Goal: Complete application form: Complete application form

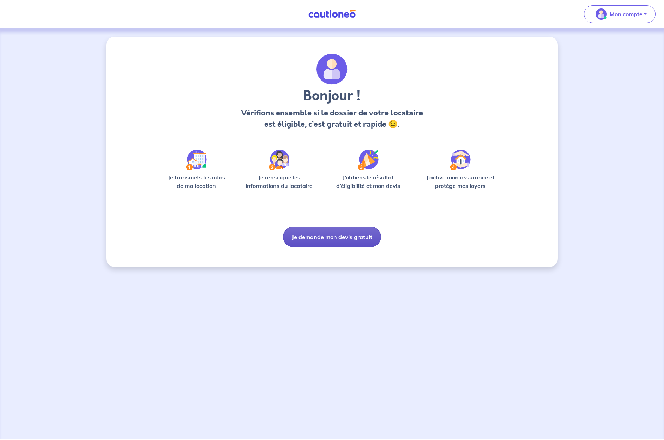
click at [324, 234] on button "Je demande mon devis gratuit" at bounding box center [332, 237] width 98 height 20
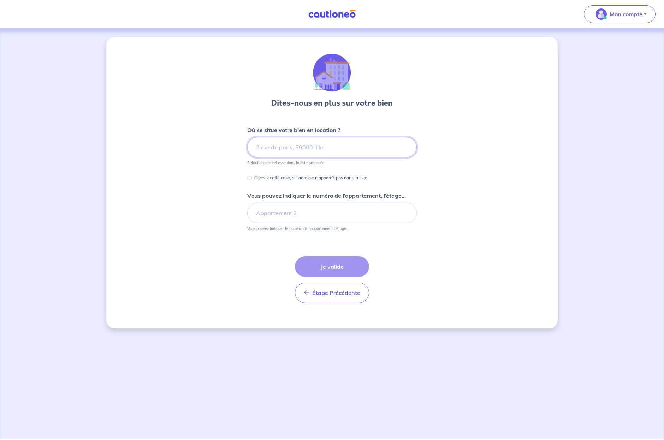
click at [283, 151] on input at bounding box center [331, 147] width 169 height 20
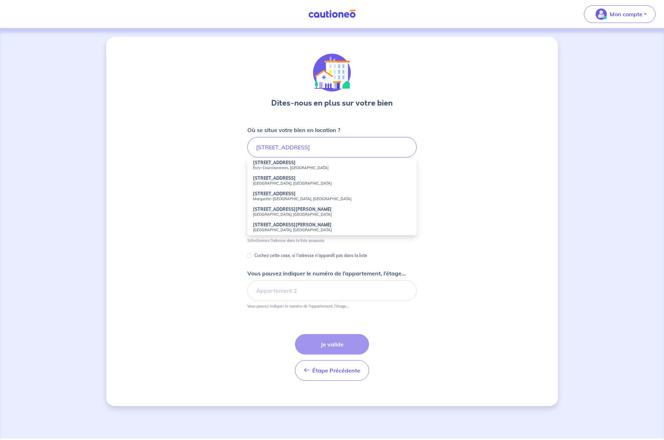
click at [302, 165] on small "Évry-Courcouronnes, [GEOGRAPHIC_DATA]" at bounding box center [332, 167] width 158 height 5
type input "[STREET_ADDRESS]"
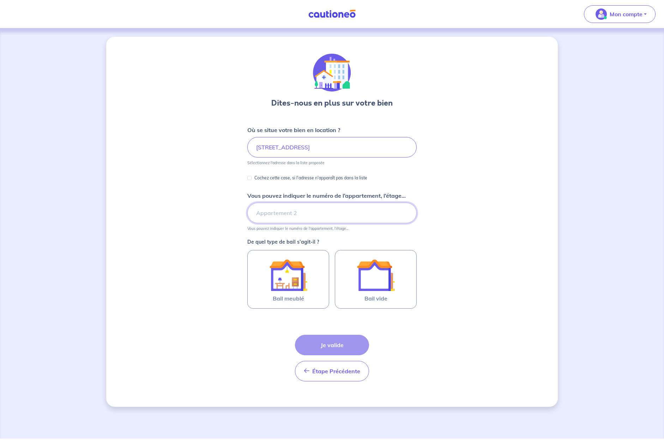
click at [296, 217] on input "Vous pouvez indiquer le numéro de l’appartement, l’étage..." at bounding box center [331, 213] width 169 height 20
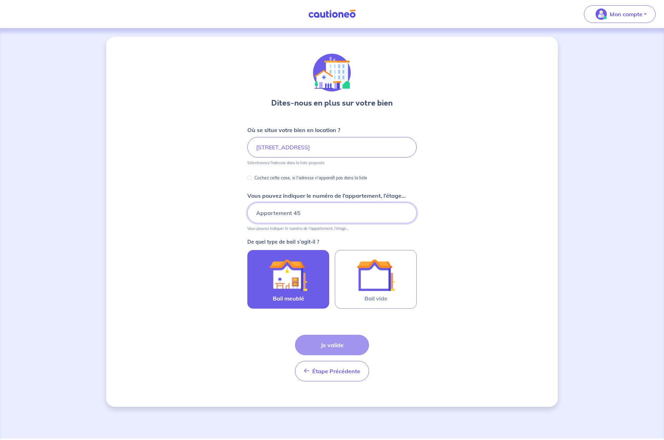
type input "Appartement 45"
click at [295, 270] on img at bounding box center [288, 275] width 38 height 38
click at [0, 0] on input "Bail meublé" at bounding box center [0, 0] width 0 height 0
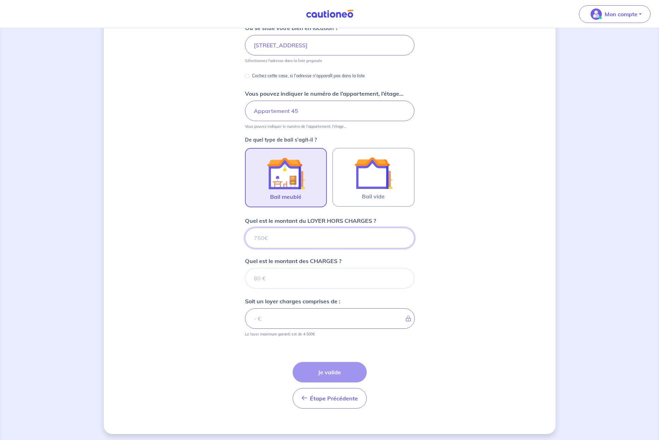
scroll to position [104, 0]
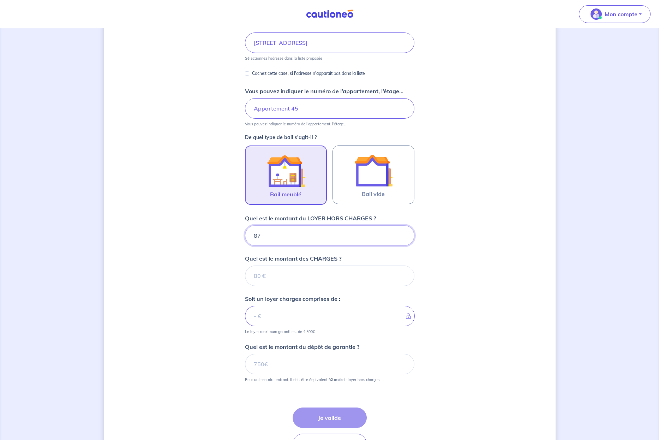
type input "870"
click at [305, 279] on input "Quel est le montant des CHARGES ?" at bounding box center [329, 275] width 169 height 20
type input "80"
type input "950"
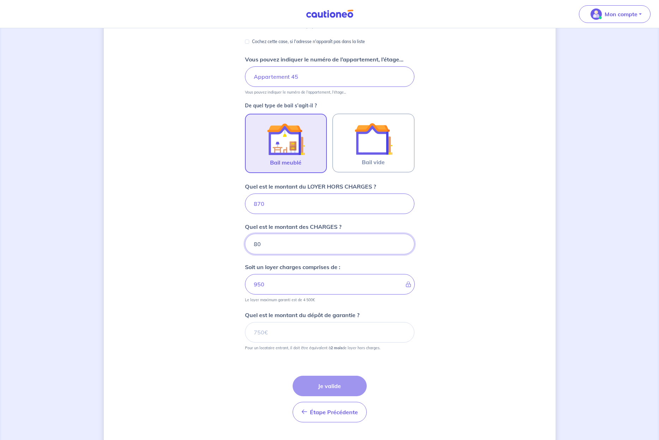
scroll to position [152, 0]
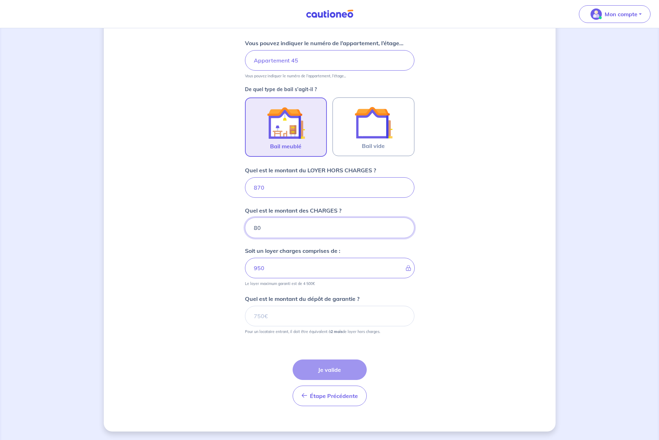
type input "80"
click at [305, 311] on input "Quel est le montant du dépôt de garantie ?" at bounding box center [329, 316] width 169 height 20
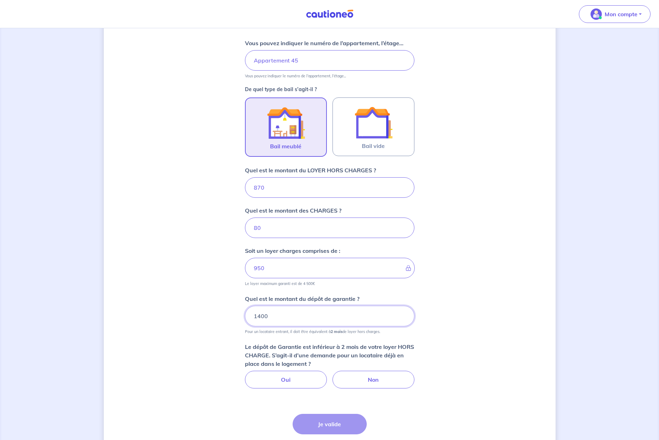
drag, startPoint x: 291, startPoint y: 316, endPoint x: 201, endPoint y: 316, distance: 90.0
click at [206, 317] on div "Dites-nous en plus sur votre bien Où se situe votre bien en location ? [STREET_…" at bounding box center [330, 184] width 452 height 601
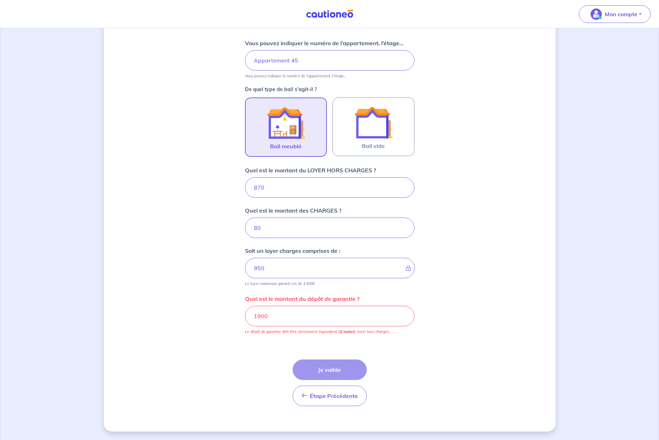
click at [209, 249] on div "Dites-nous en plus sur votre bien Où se situe votre bien en location ? [STREET_…" at bounding box center [330, 157] width 452 height 547
click at [282, 315] on input "1900" at bounding box center [329, 316] width 169 height 20
drag, startPoint x: 279, startPoint y: 317, endPoint x: 133, endPoint y: 312, distance: 145.8
click at [146, 313] on div "Dites-nous en plus sur votre bien Où se situe votre bien en location ? [STREET_…" at bounding box center [330, 157] width 452 height 547
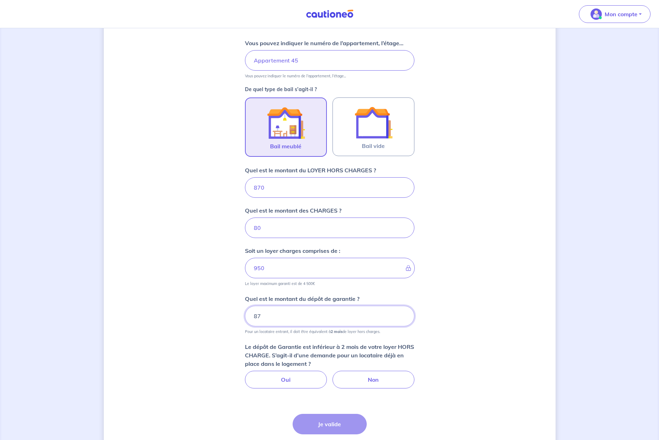
drag, startPoint x: 295, startPoint y: 318, endPoint x: 177, endPoint y: 320, distance: 117.5
click at [181, 323] on div "Dites-nous en plus sur votre bien Où se situe votre bien en location ? [STREET_…" at bounding box center [330, 184] width 452 height 601
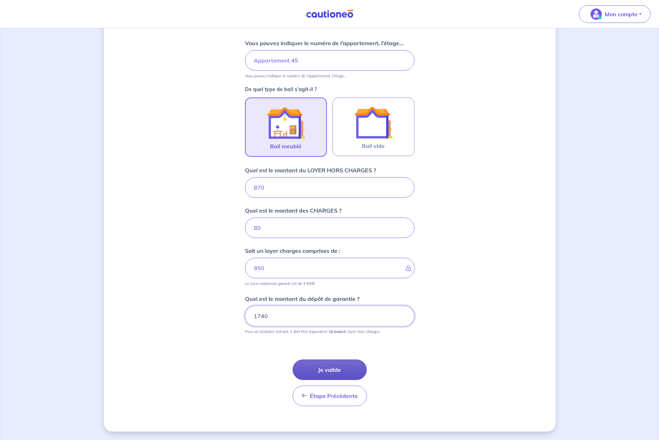
type input "1740"
click at [334, 368] on button "Je valide" at bounding box center [330, 369] width 74 height 20
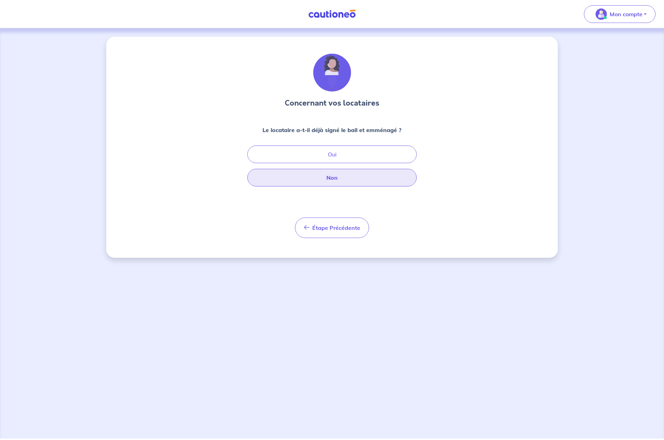
click at [347, 178] on button "Non" at bounding box center [331, 178] width 169 height 18
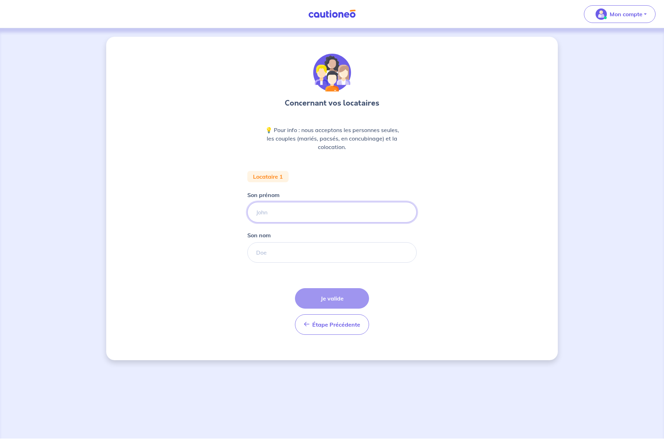
click at [289, 207] on input "Son prénom" at bounding box center [331, 212] width 169 height 20
click at [398, 213] on input "Son prénom" at bounding box center [331, 212] width 169 height 20
click at [317, 224] on form "Locataire 1 Son prénom [PERSON_NAME] nom Étape Précédente Précédent Je valide J…" at bounding box center [331, 255] width 169 height 169
click at [323, 213] on input "Son prénom" at bounding box center [331, 212] width 169 height 20
type input "A"
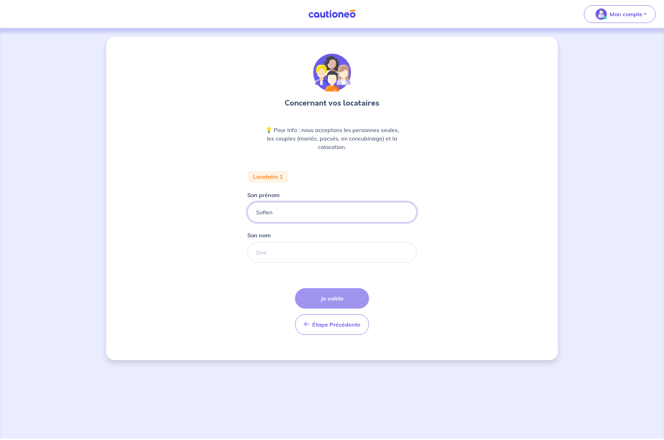
type input "Sofien"
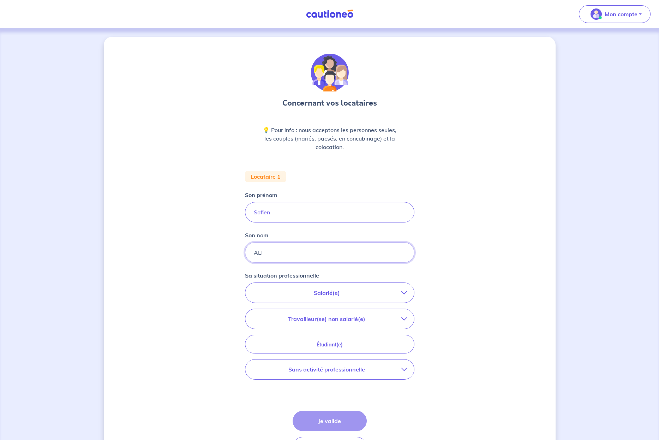
type input "ALI"
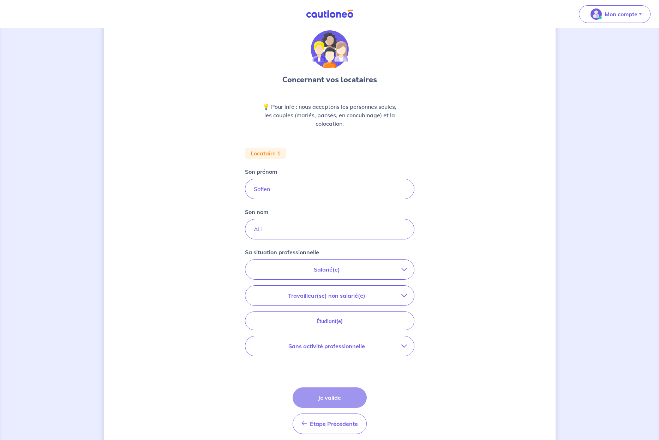
scroll to position [51, 0]
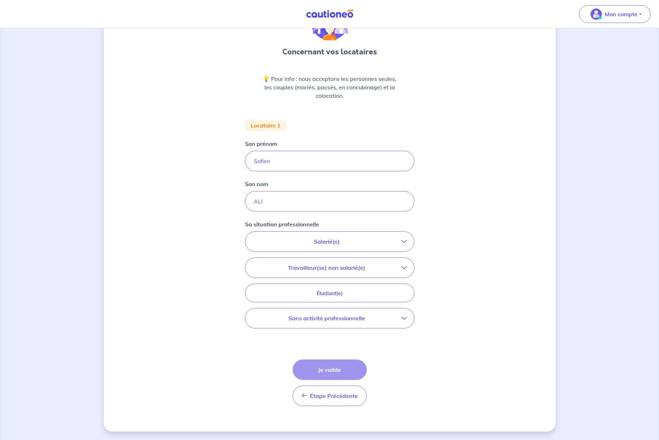
click at [315, 242] on p "Salarié(e)" at bounding box center [326, 241] width 149 height 8
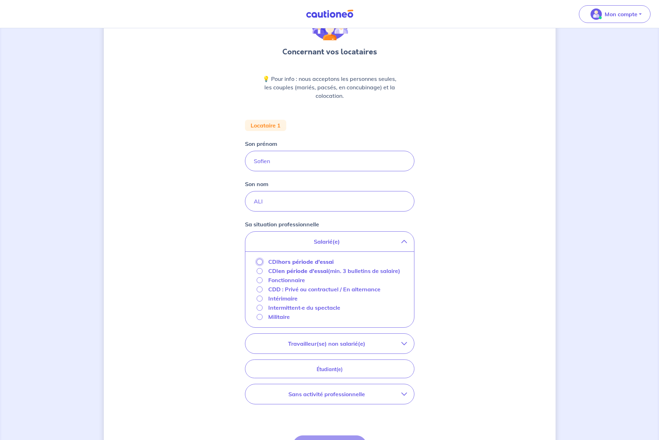
click at [260, 261] on input "CDI hors période d'essai" at bounding box center [260, 262] width 6 height 6
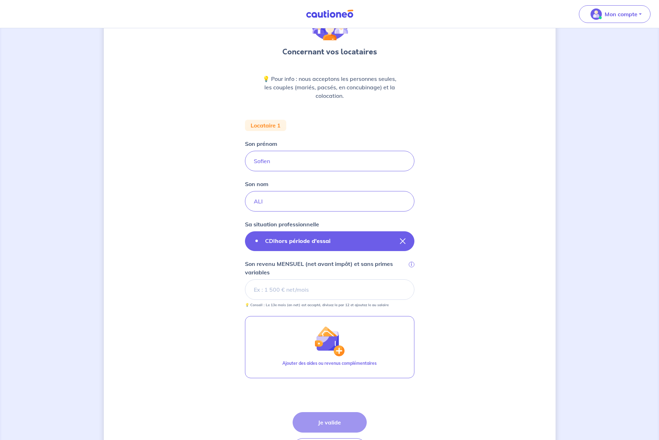
click at [318, 240] on strong "hors période d'essai" at bounding box center [302, 240] width 55 height 7
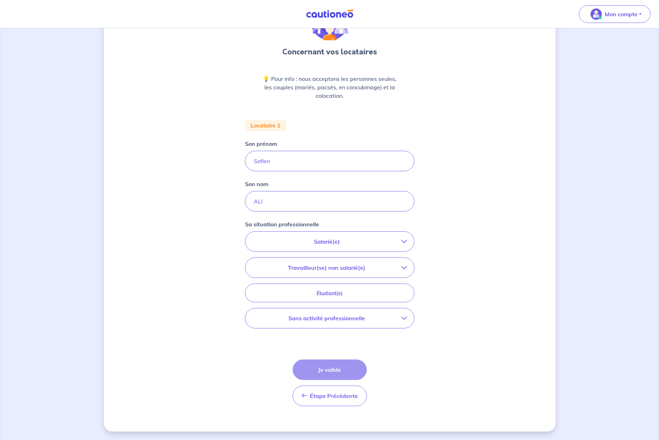
click at [335, 241] on p "Salarié(e)" at bounding box center [326, 241] width 149 height 8
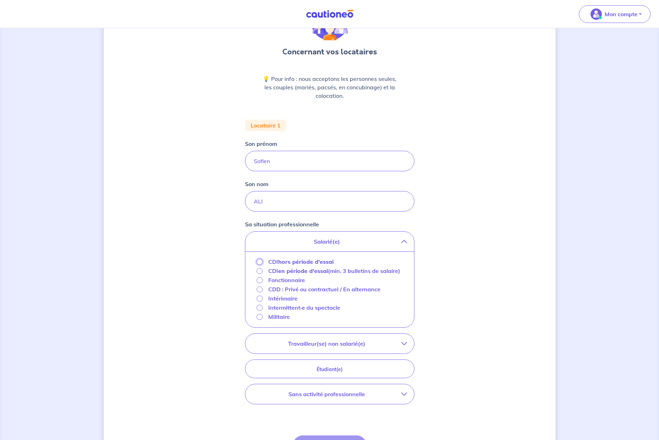
click at [258, 260] on input "CDI hors période d'essai" at bounding box center [260, 262] width 6 height 6
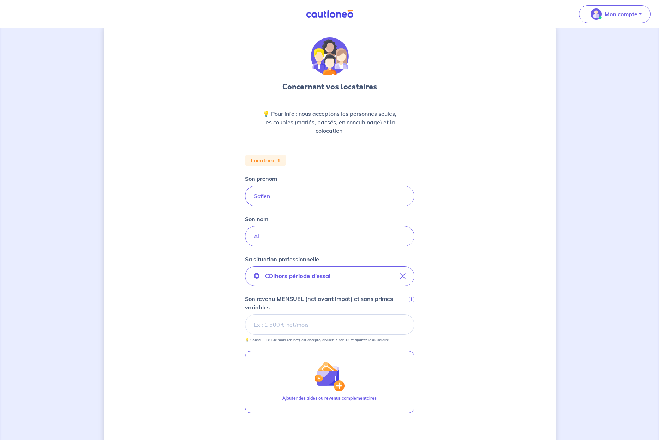
scroll to position [0, 0]
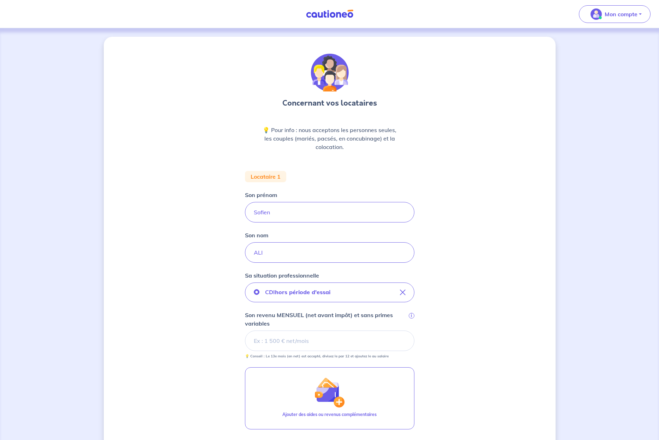
click at [305, 343] on input "Son revenu MENSUEL (net avant impôt) et sans primes variables i" at bounding box center [329, 340] width 169 height 20
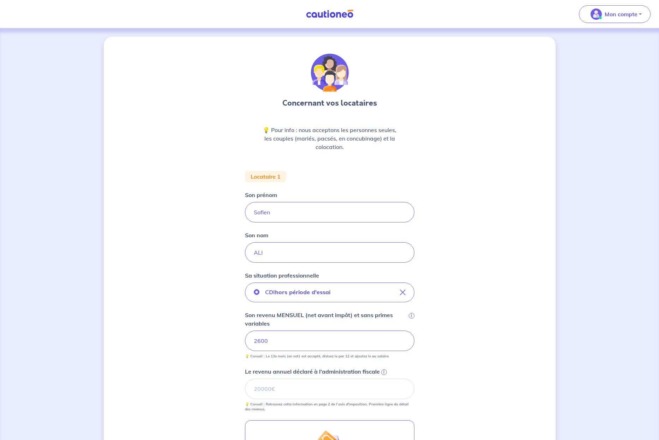
click at [501, 272] on div "Concernant vos locataires 💡 Pour info : nous acceptons les personnes seules, le…" at bounding box center [330, 312] width 452 height 551
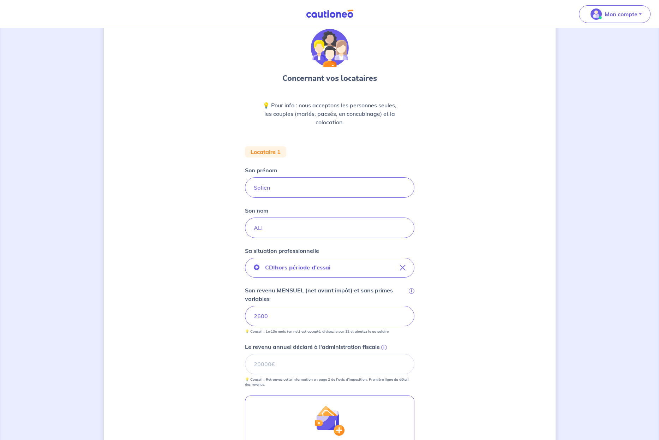
scroll to position [106, 0]
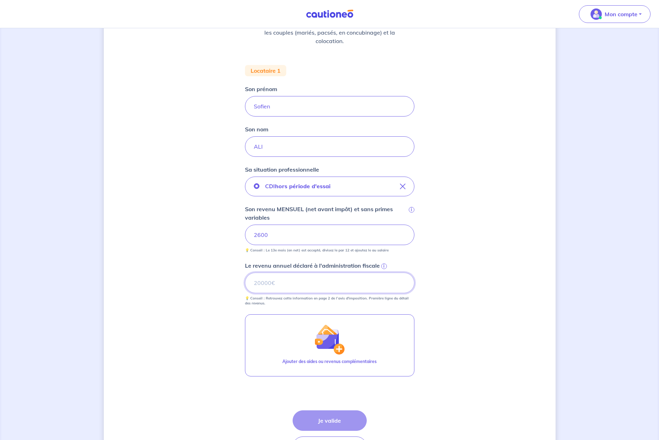
click at [348, 287] on input "Le revenu annuel déclaré à l'administration fiscale i" at bounding box center [329, 282] width 169 height 20
click at [298, 283] on input "Le revenu annuel déclaré à l'administration fiscale i" at bounding box center [329, 282] width 169 height 20
type input "37063"
click at [345, 415] on button "Je valide" at bounding box center [330, 420] width 74 height 20
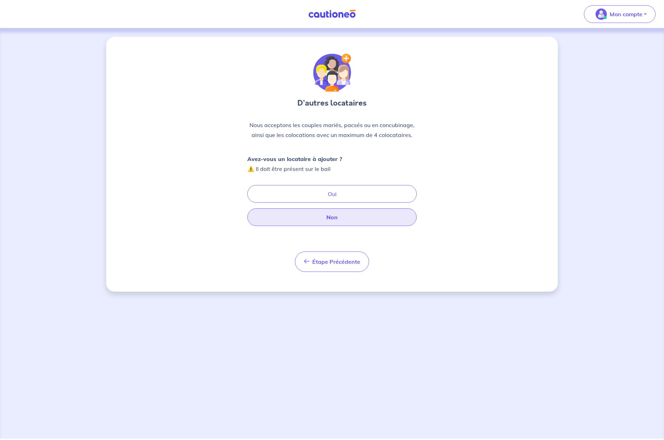
click at [306, 211] on button "Non" at bounding box center [331, 217] width 169 height 18
